Goal: Information Seeking & Learning: Learn about a topic

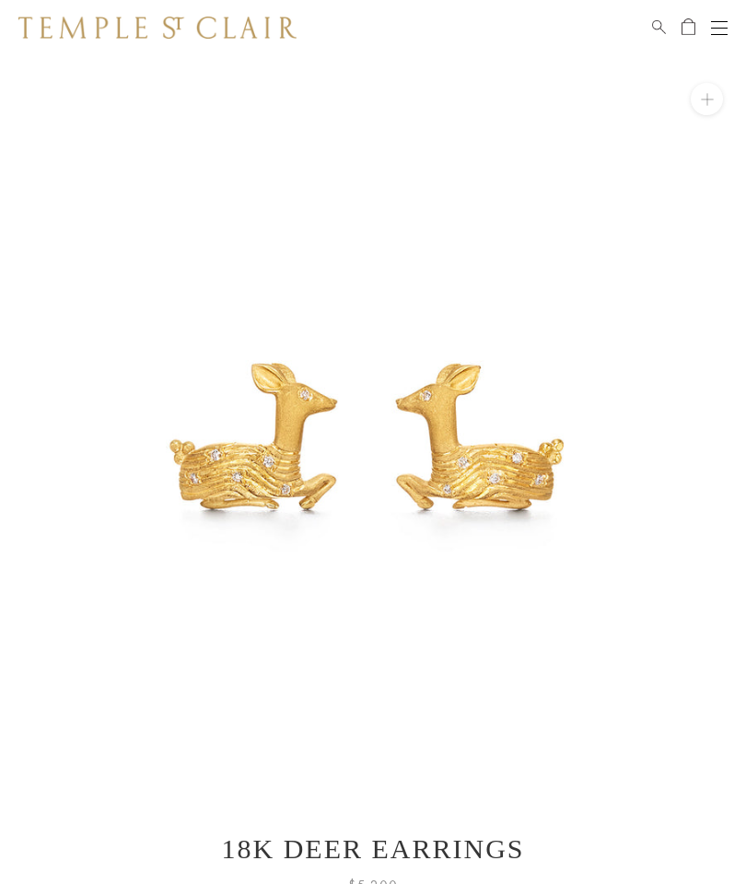
click at [160, 39] on img at bounding box center [157, 28] width 278 height 22
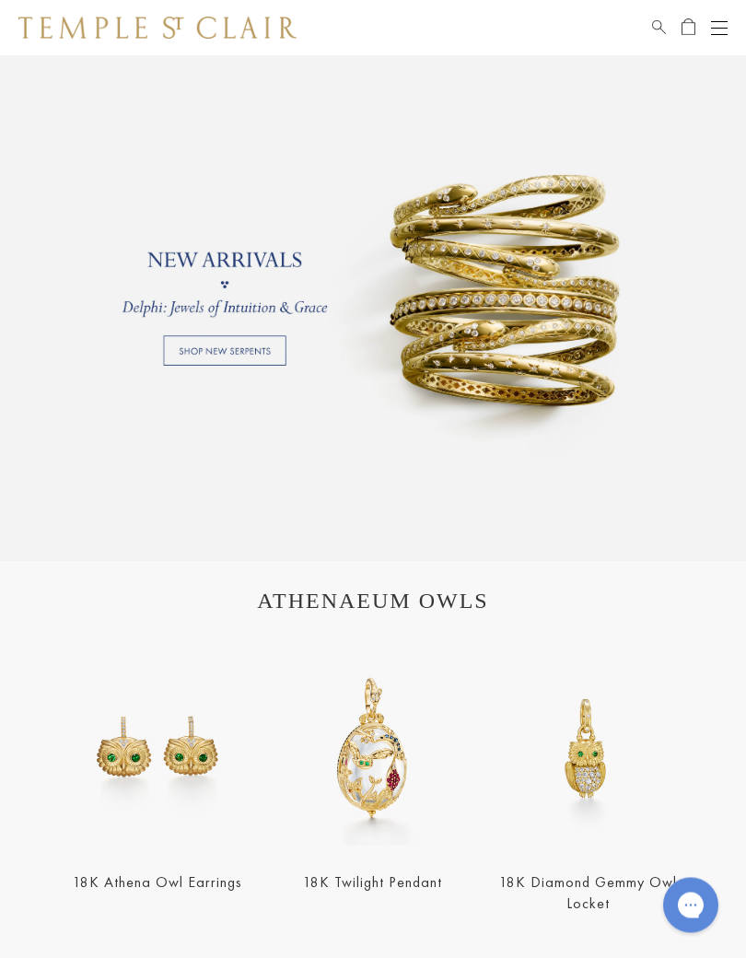
scroll to position [1139, 0]
click at [194, 752] on img at bounding box center [157, 747] width 204 height 204
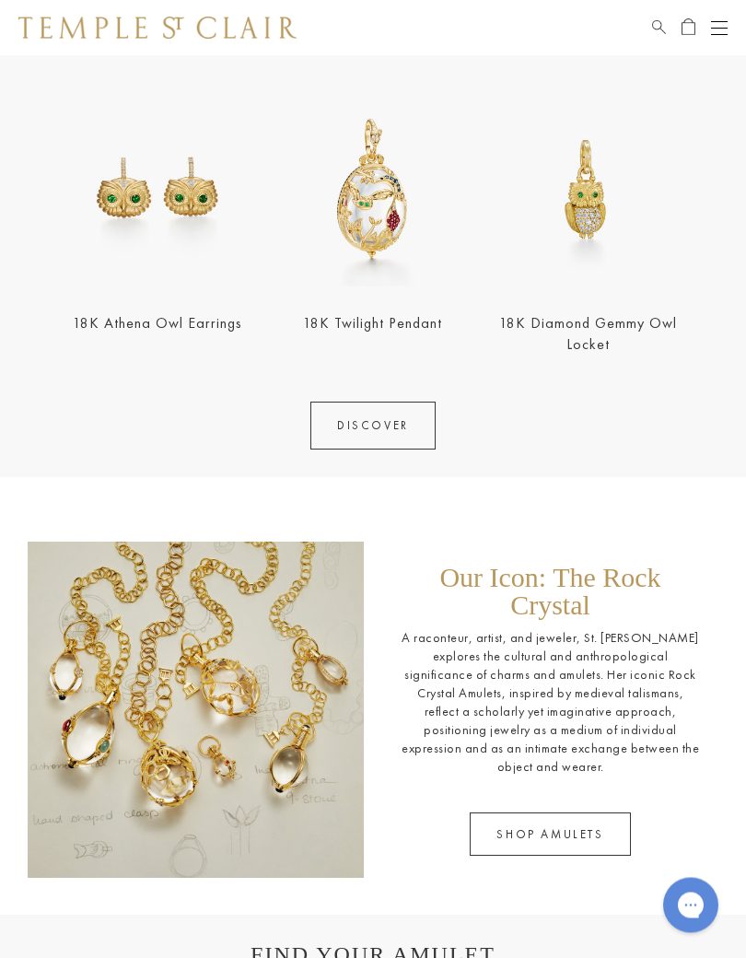
scroll to position [1698, 0]
click at [645, 628] on p "A raconteur, artist, and jeweler, St. Clair explores the cultural and anthropol…" at bounding box center [550, 701] width 299 height 147
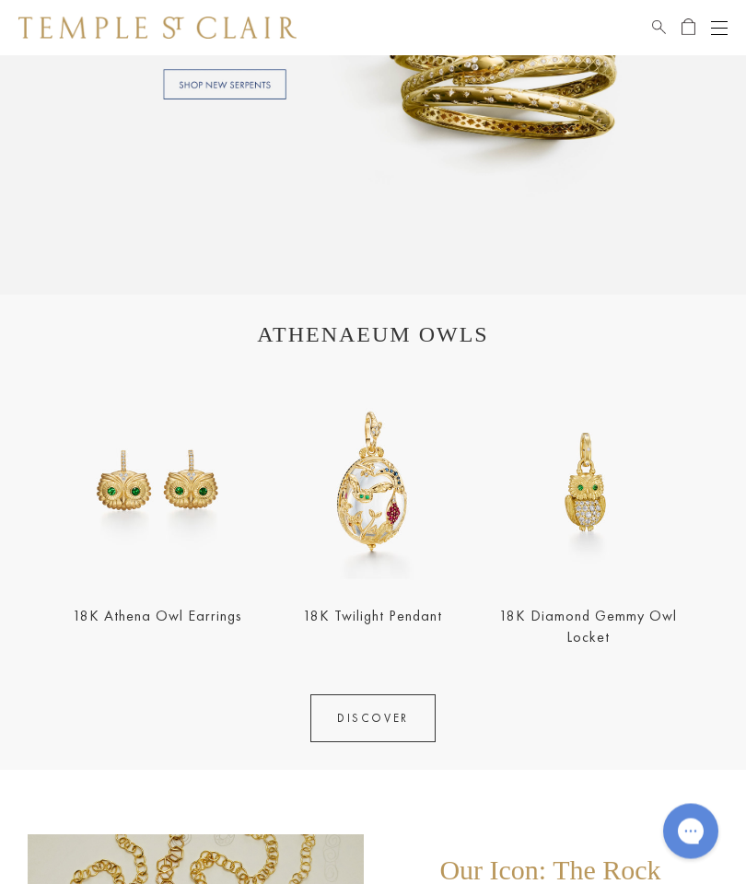
scroll to position [1181, 0]
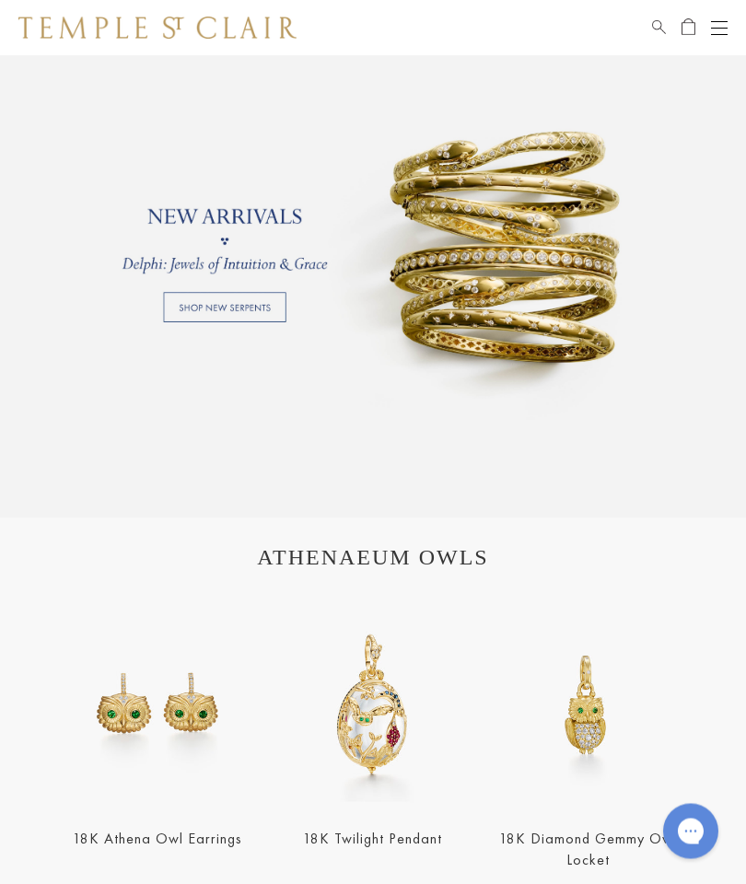
click at [263, 36] on img at bounding box center [157, 28] width 278 height 22
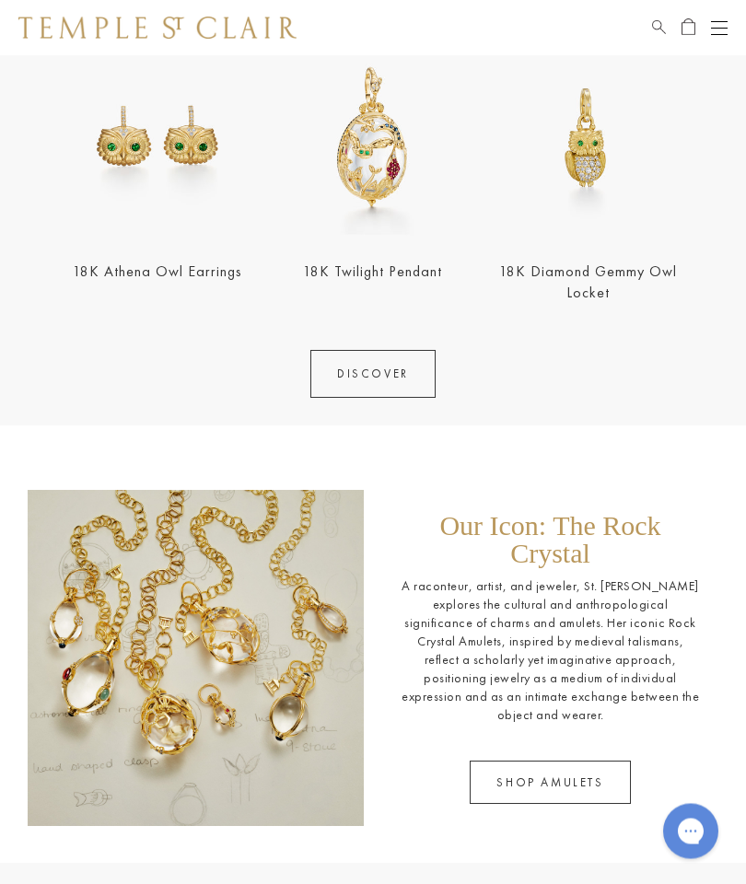
scroll to position [1685, 0]
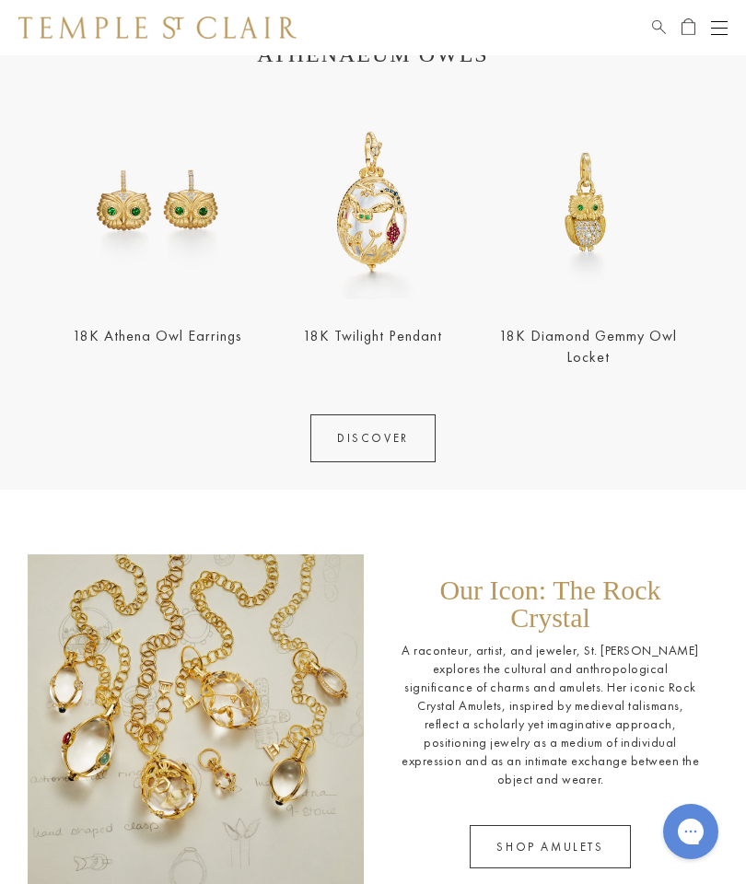
click at [573, 225] on img at bounding box center [588, 201] width 204 height 204
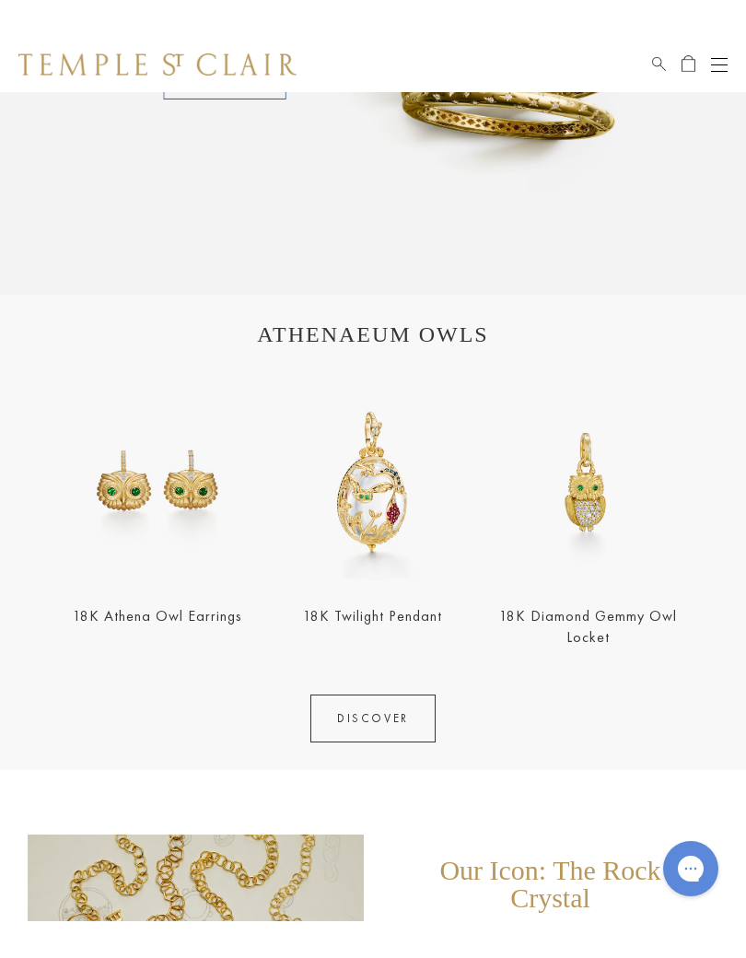
scroll to position [1371, 0]
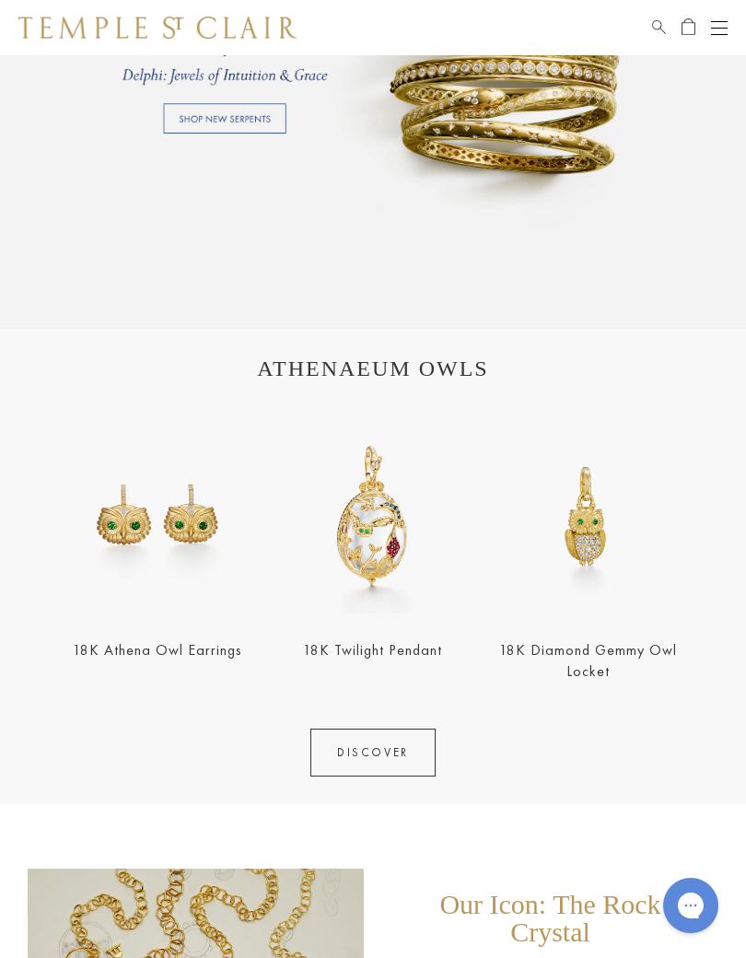
click at [389, 752] on link "DISCOVER" at bounding box center [372, 752] width 125 height 48
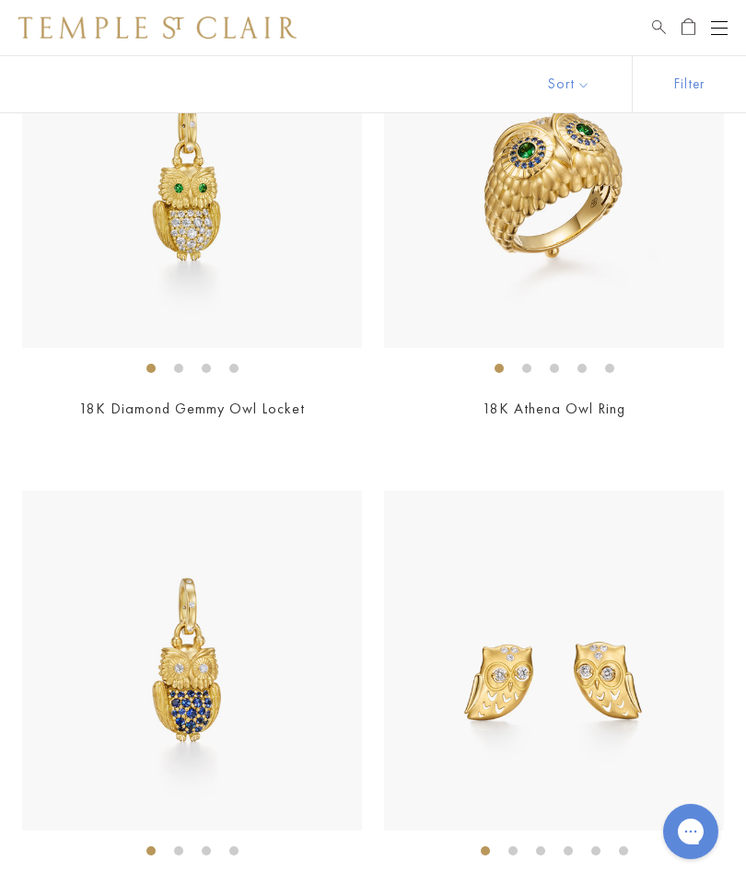
scroll to position [2647, 0]
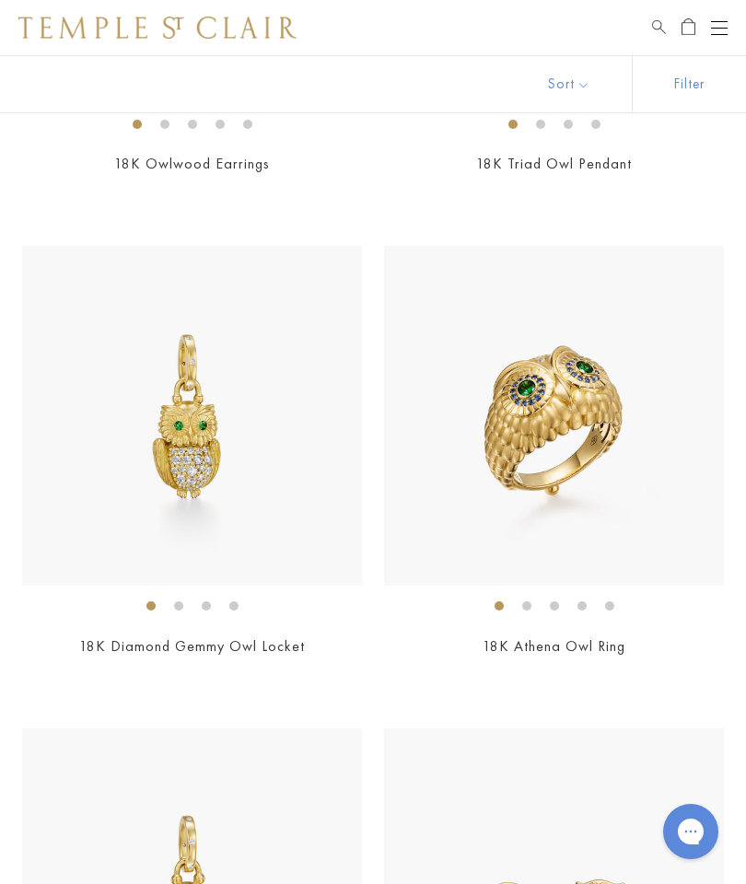
click at [292, 460] on img at bounding box center [192, 416] width 340 height 340
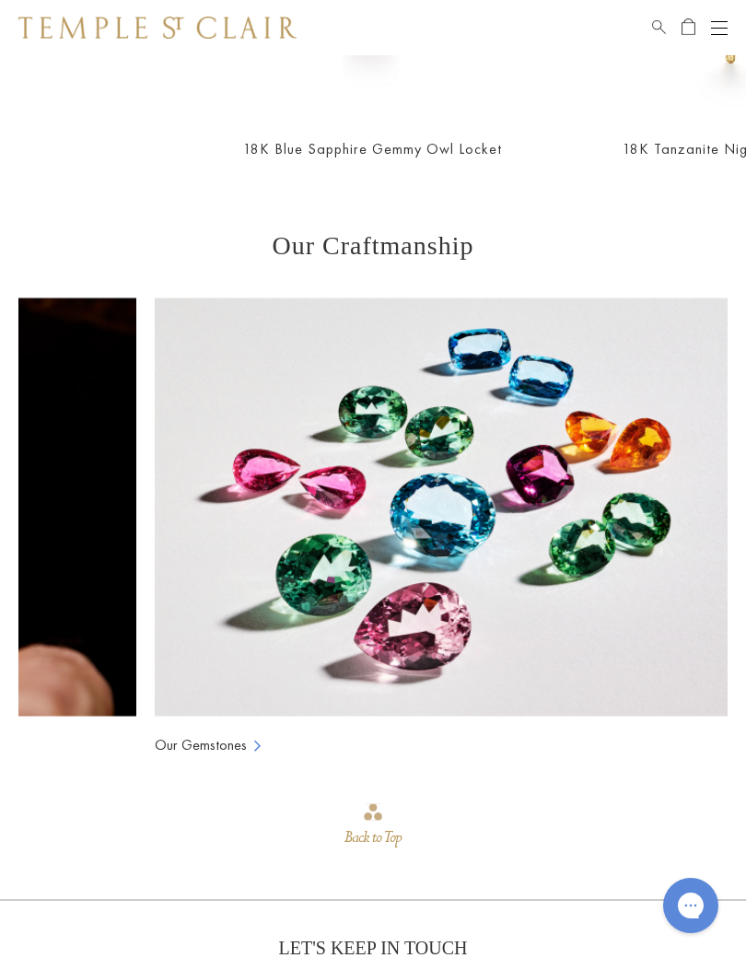
scroll to position [0, 469]
